Goal: Transaction & Acquisition: Purchase product/service

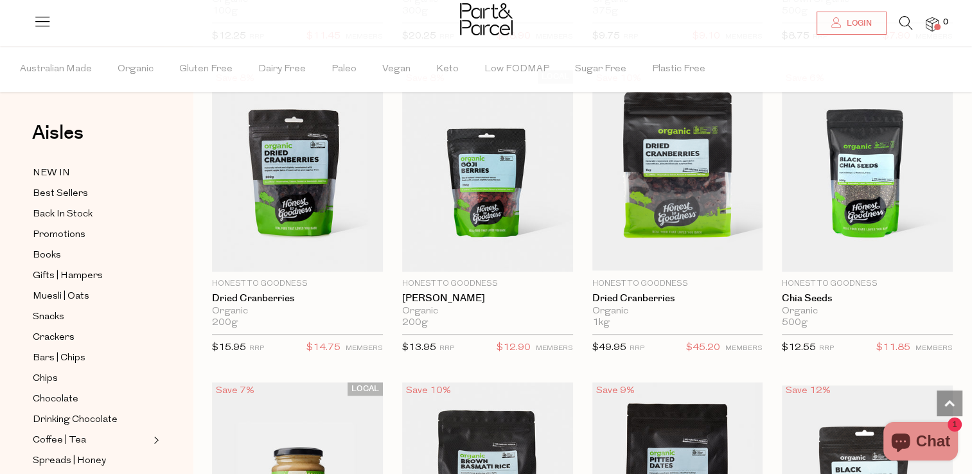
scroll to position [1349, 0]
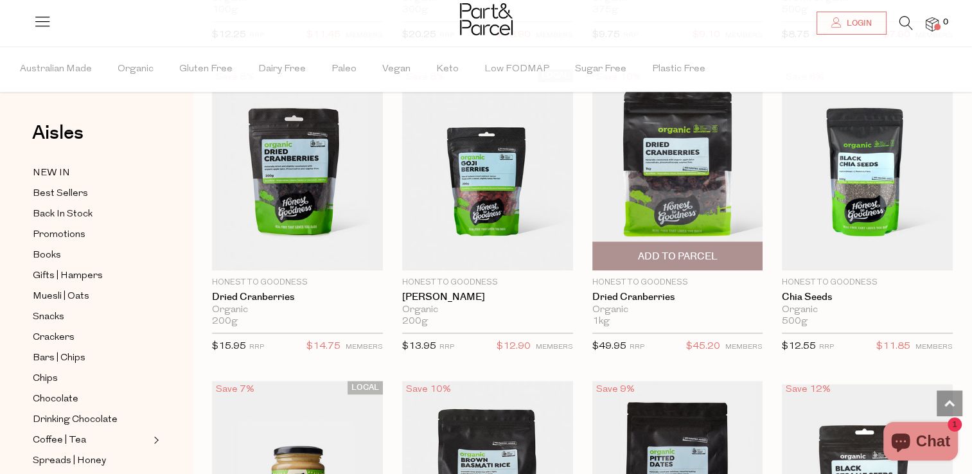
click at [673, 254] on span "Add To Parcel" at bounding box center [677, 256] width 80 height 13
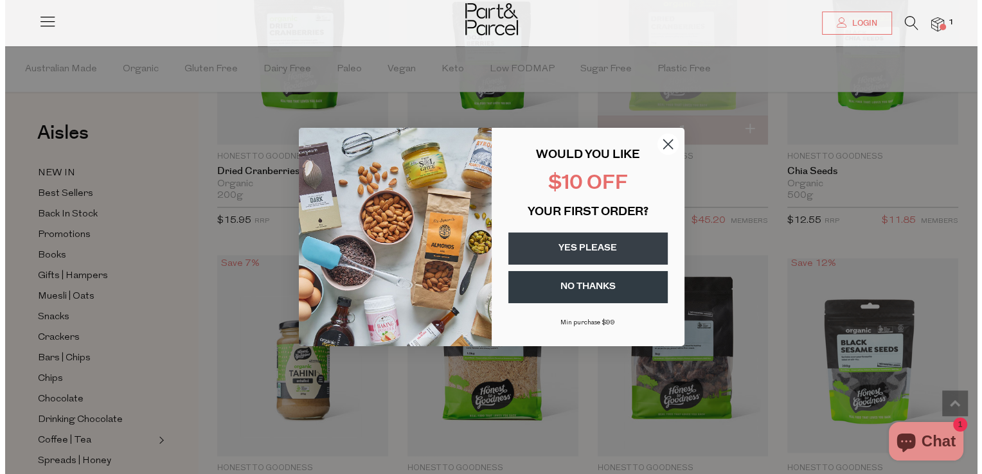
scroll to position [1553, 0]
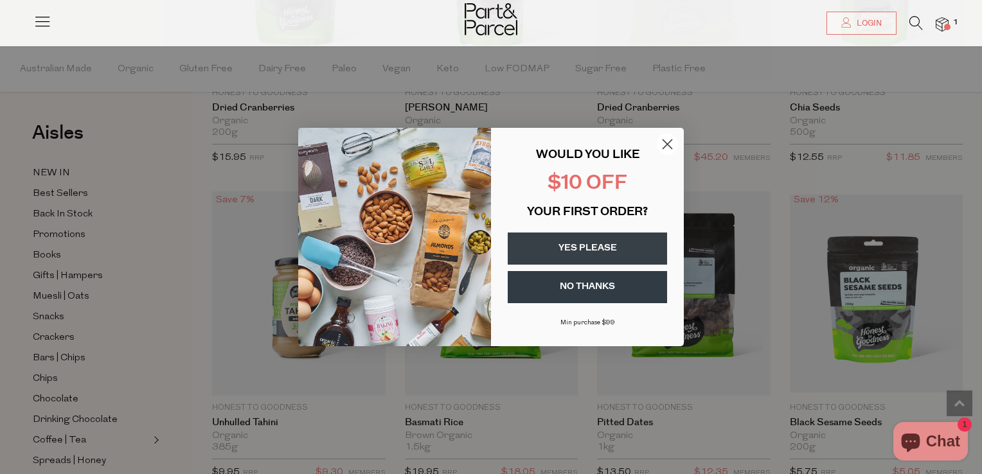
click at [714, 119] on div "Close dialog WOULD YOU LIKE $10 OFF YOUR FIRST ORDER? YES PLEASE NO THANKS Min …" at bounding box center [491, 237] width 982 height 474
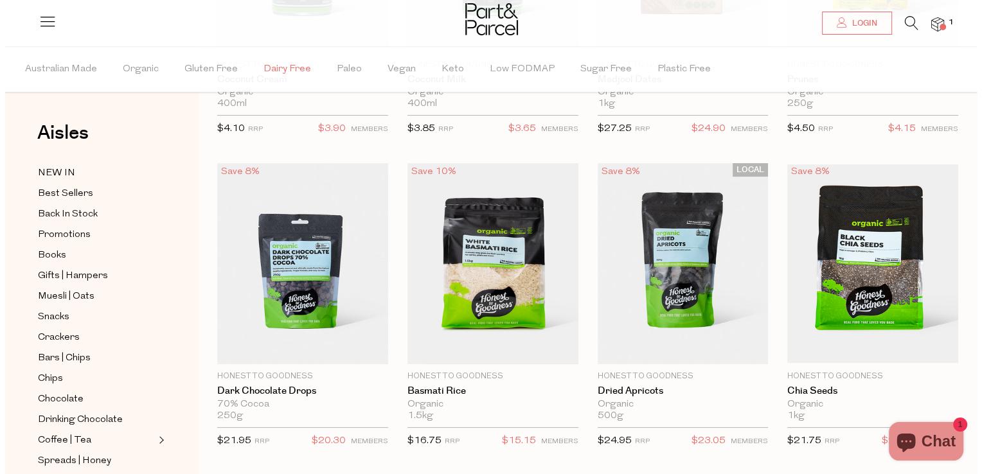
scroll to position [0, 0]
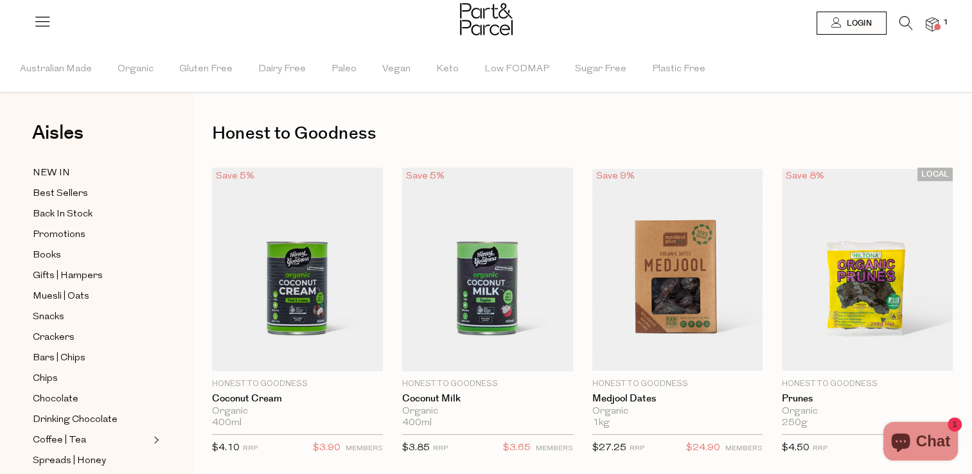
click at [907, 23] on icon at bounding box center [905, 23] width 13 height 14
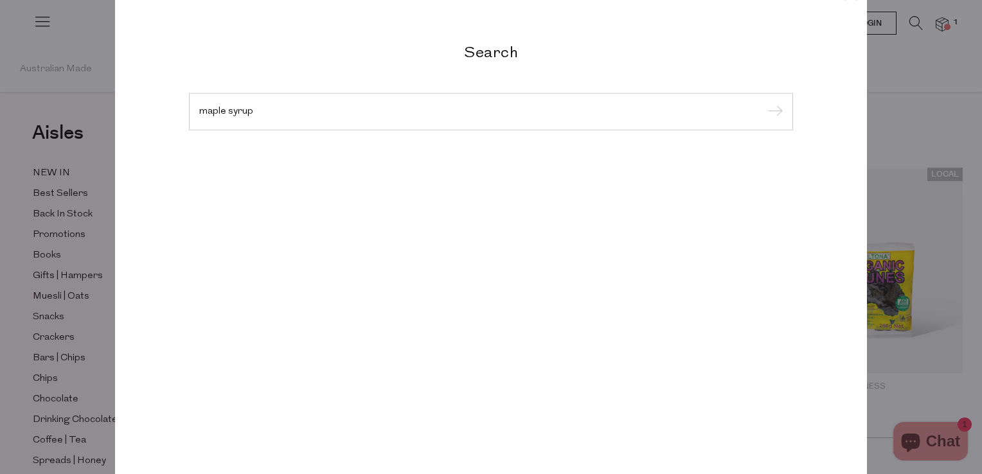
type input "maple syrup"
click at [763, 103] on input "submit" at bounding box center [772, 112] width 19 height 19
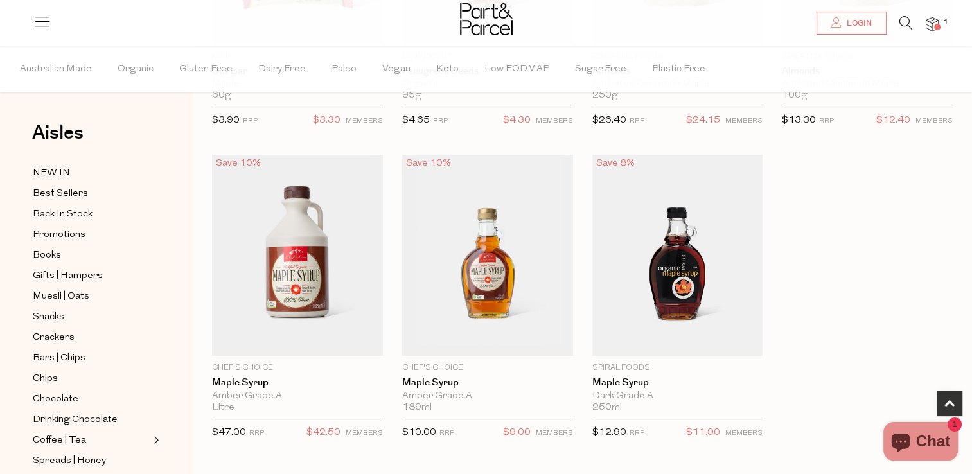
scroll to position [385, 0]
